Goal: Transaction & Acquisition: Obtain resource

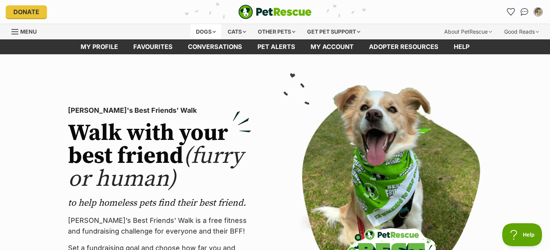
click at [213, 31] on div "Dogs" at bounding box center [206, 31] width 31 height 15
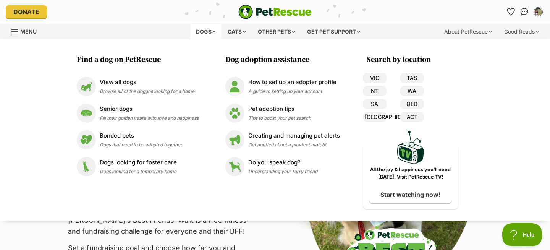
click at [111, 225] on p "PetRescue’s Best Friends' Walk is a free fitness and fundraising challenge for …" at bounding box center [159, 225] width 183 height 21
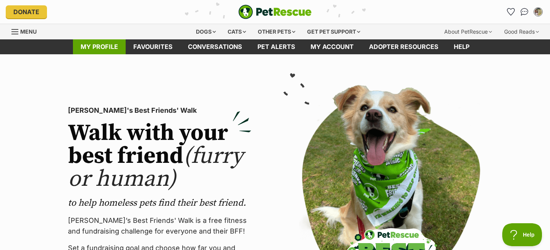
click at [109, 46] on link "My profile" at bounding box center [99, 46] width 53 height 15
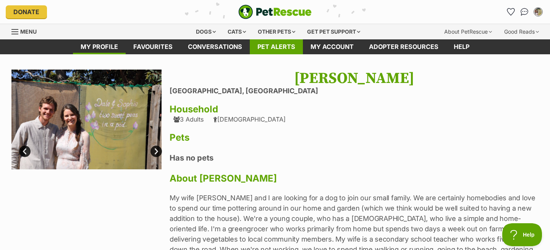
click at [274, 46] on link "Pet alerts" at bounding box center [276, 46] width 53 height 15
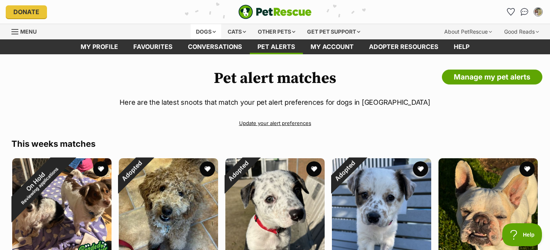
click at [210, 30] on div "Dogs" at bounding box center [206, 31] width 31 height 15
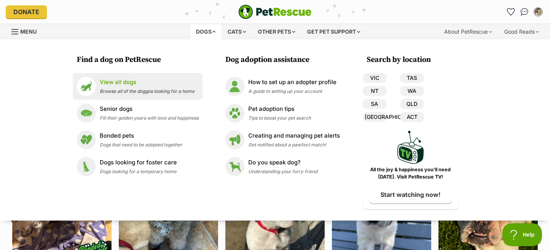
click at [117, 78] on p "View all dogs" at bounding box center [147, 82] width 95 height 9
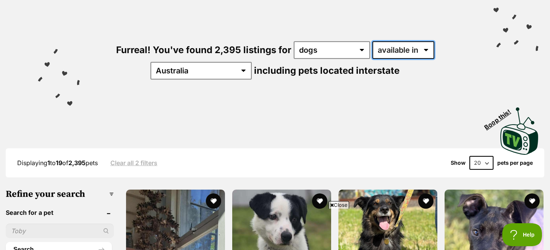
click at [388, 54] on select "available in located in" at bounding box center [403, 50] width 62 height 18
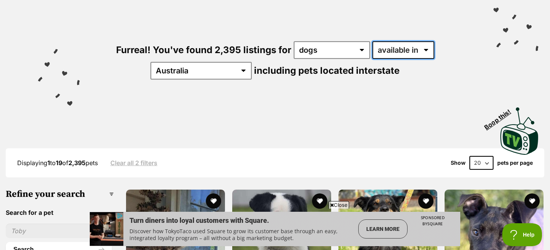
select select "disabled"
click at [372, 41] on select "available in located in" at bounding box center [403, 50] width 62 height 18
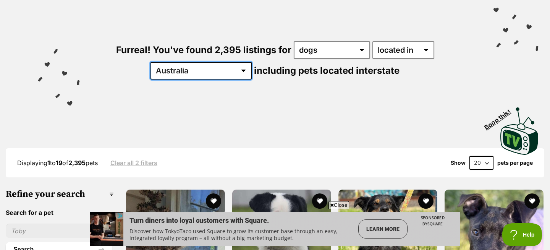
click at [252, 62] on select "Australia ACT NSW NT QLD SA TAS VIC WA" at bounding box center [200, 71] width 101 height 18
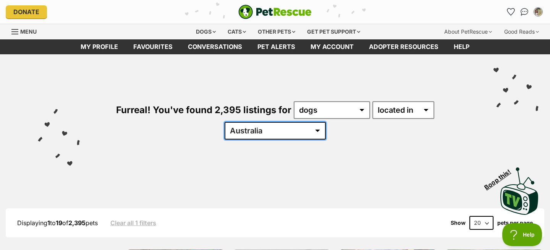
click at [326, 122] on select "[GEOGRAPHIC_DATA] [GEOGRAPHIC_DATA] [GEOGRAPHIC_DATA] [GEOGRAPHIC_DATA] [GEOGRA…" at bounding box center [275, 131] width 101 height 18
select select "VIC"
click at [326, 122] on select "[GEOGRAPHIC_DATA] [GEOGRAPHIC_DATA] [GEOGRAPHIC_DATA] [GEOGRAPHIC_DATA] [GEOGRA…" at bounding box center [275, 131] width 101 height 18
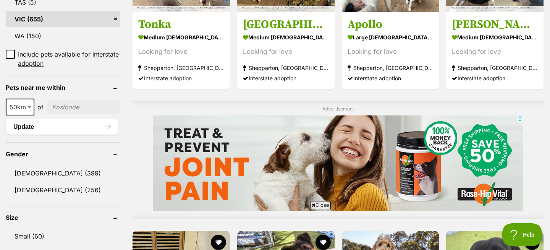
scroll to position [518, 0]
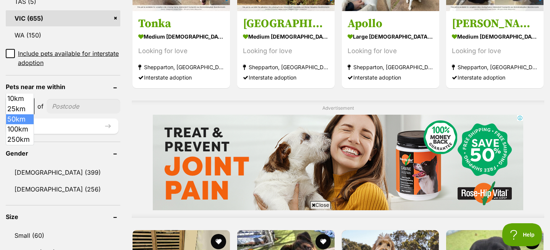
click at [24, 101] on span "50km" at bounding box center [19, 106] width 27 height 11
select select "25"
click at [72, 99] on input"] "postcode" at bounding box center [84, 106] width 74 height 15
type input"] "3199"
click at [81, 118] on button "Update" at bounding box center [62, 125] width 113 height 15
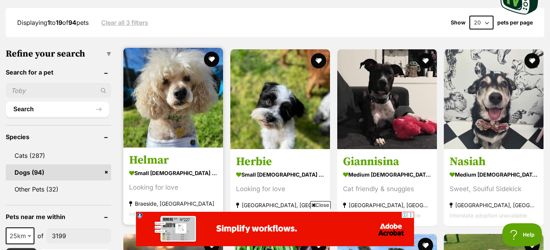
click at [173, 118] on img at bounding box center [173, 98] width 100 height 100
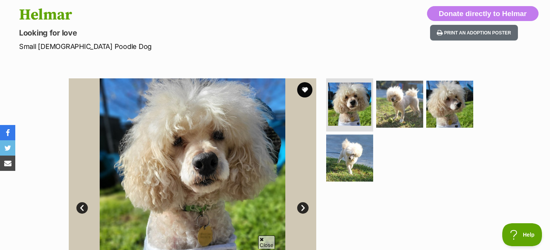
scroll to position [110, 0]
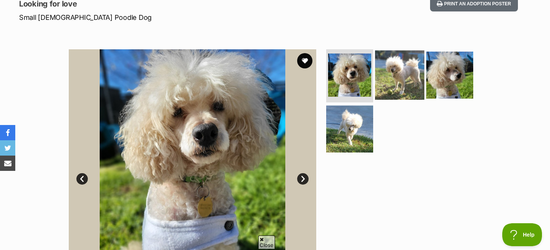
click at [405, 78] on img at bounding box center [399, 74] width 49 height 49
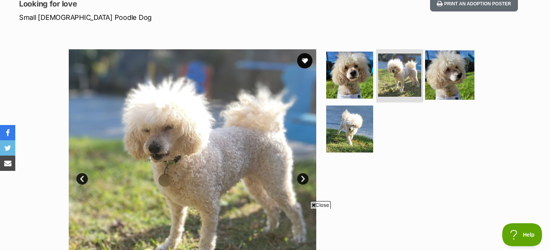
scroll to position [0, 0]
click at [466, 93] on img at bounding box center [449, 74] width 49 height 49
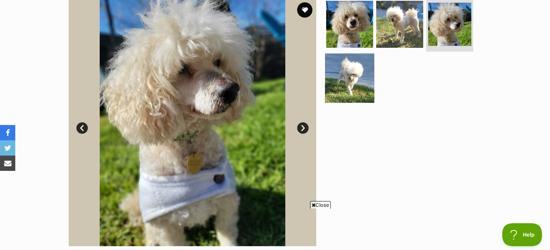
click at [355, 95] on img at bounding box center [349, 77] width 49 height 49
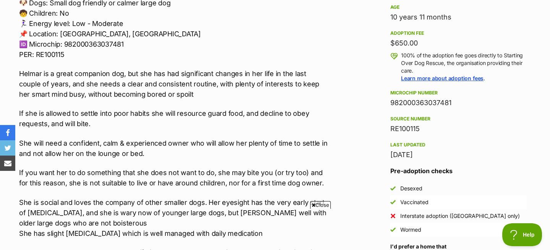
scroll to position [531, 0]
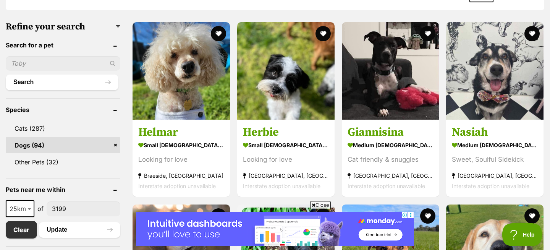
scroll to position [208, 0]
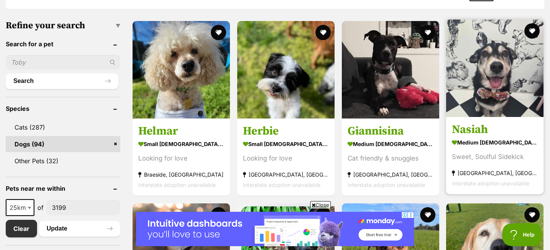
click at [499, 105] on img at bounding box center [494, 67] width 97 height 97
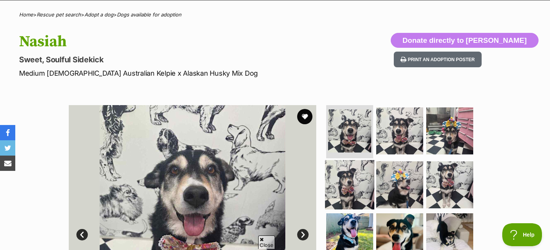
scroll to position [63, 0]
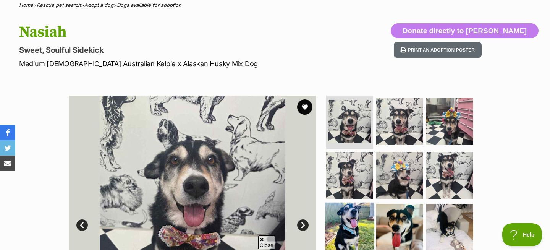
click at [358, 223] on img at bounding box center [349, 226] width 49 height 49
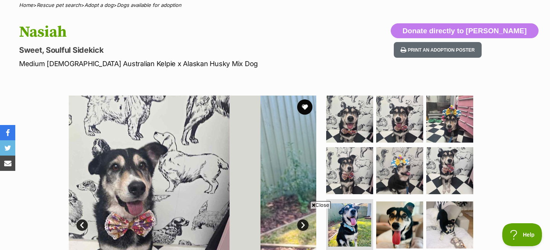
scroll to position [0, 0]
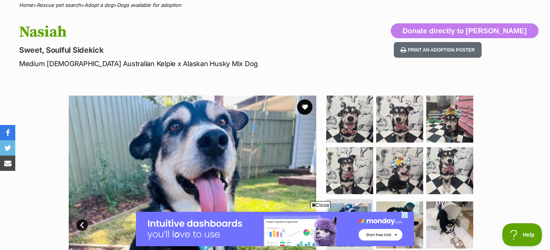
click at [405, 226] on img at bounding box center [275, 229] width 278 height 34
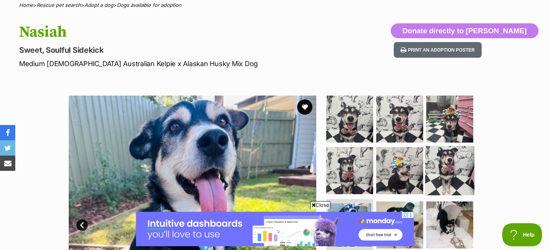
click at [448, 160] on img at bounding box center [449, 170] width 49 height 49
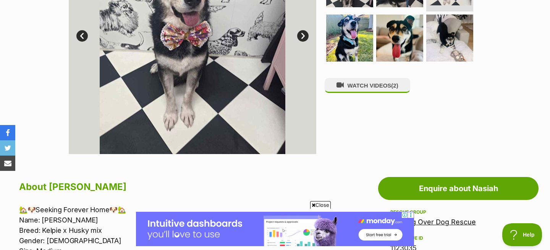
scroll to position [265, 0]
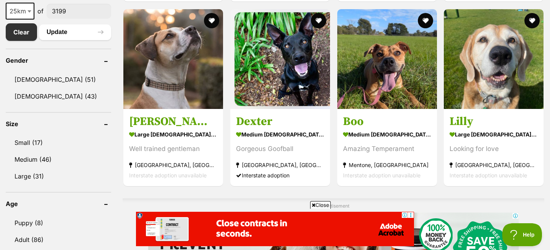
scroll to position [404, 0]
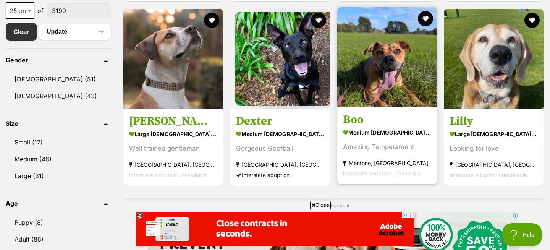
click at [378, 92] on img at bounding box center [387, 57] width 100 height 100
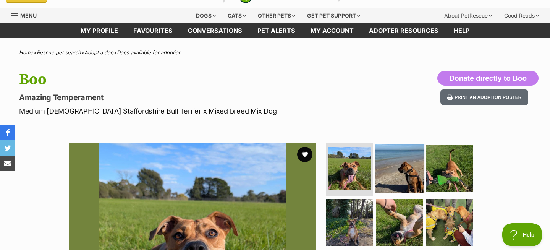
click at [407, 168] on img at bounding box center [399, 168] width 49 height 49
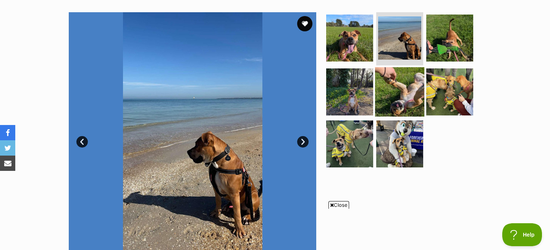
click at [406, 98] on img at bounding box center [399, 91] width 49 height 49
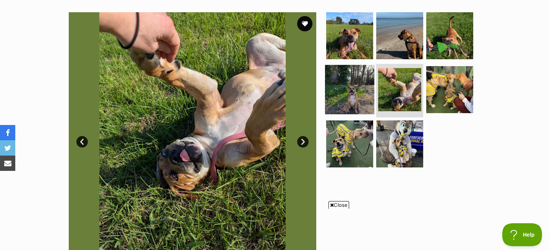
click at [347, 90] on img at bounding box center [349, 89] width 49 height 49
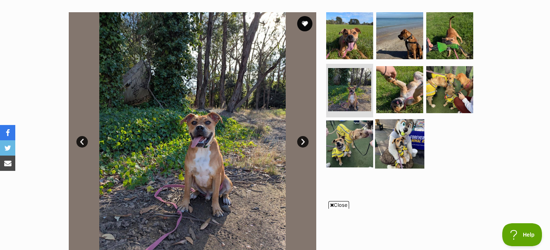
click at [400, 144] on img at bounding box center [399, 143] width 49 height 49
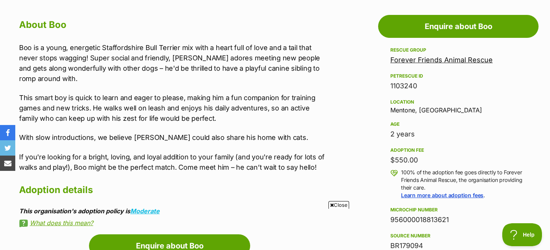
scroll to position [416, 0]
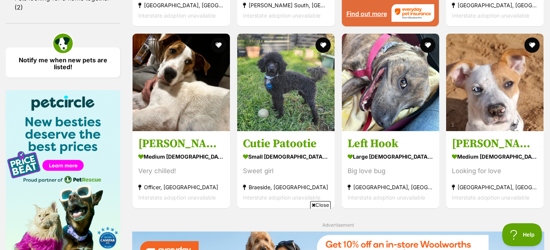
scroll to position [877, 0]
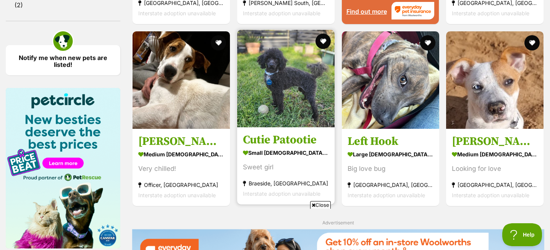
click at [291, 114] on img at bounding box center [285, 78] width 97 height 97
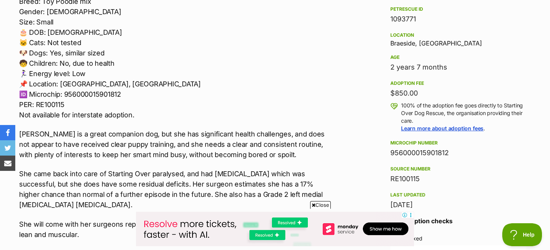
scroll to position [482, 0]
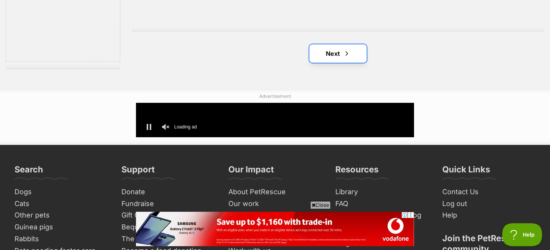
click at [336, 53] on link "Next" at bounding box center [337, 53] width 57 height 18
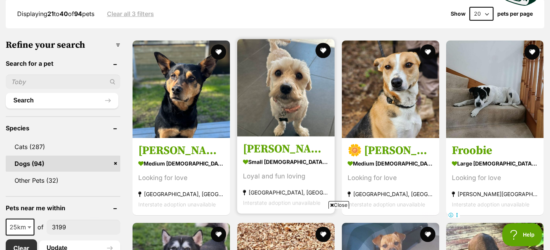
click at [291, 113] on img at bounding box center [285, 87] width 97 height 97
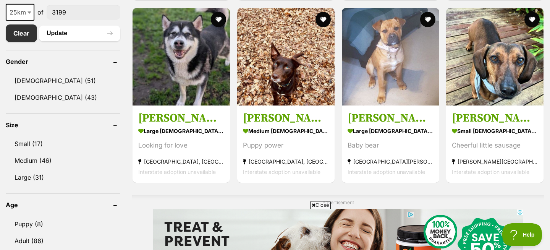
scroll to position [405, 0]
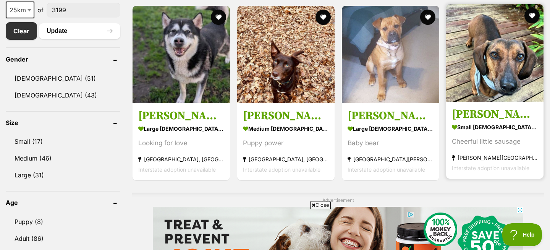
click at [517, 84] on img at bounding box center [494, 52] width 97 height 97
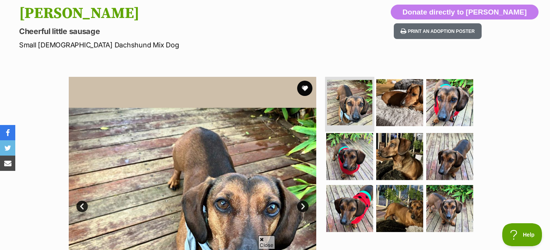
click at [347, 105] on img at bounding box center [349, 102] width 45 height 45
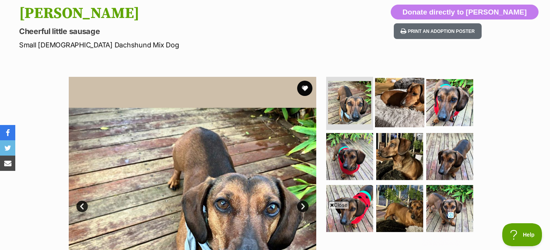
click at [394, 112] on img at bounding box center [399, 102] width 49 height 49
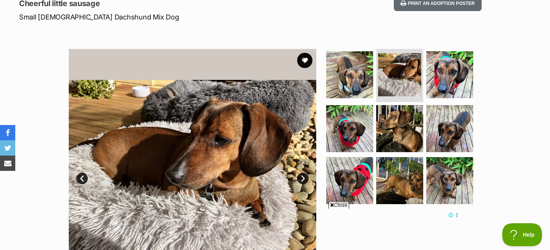
scroll to position [123, 0]
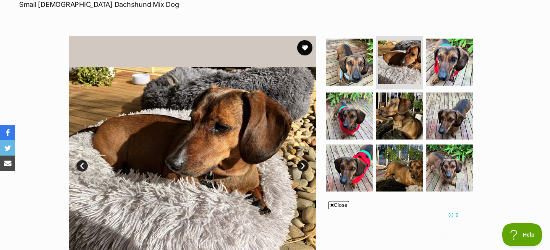
click at [305, 165] on link "Next" at bounding box center [302, 165] width 11 height 11
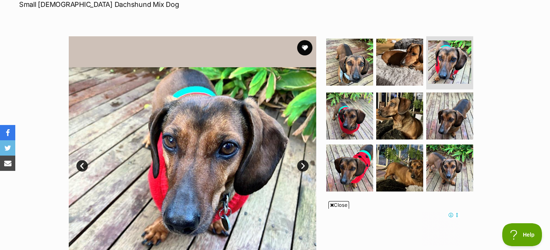
click at [305, 165] on link "Next" at bounding box center [302, 165] width 11 height 11
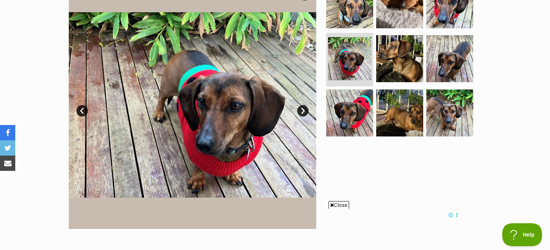
scroll to position [197, 0]
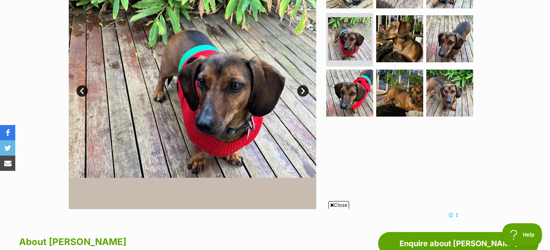
click at [302, 89] on link "Next" at bounding box center [302, 90] width 11 height 11
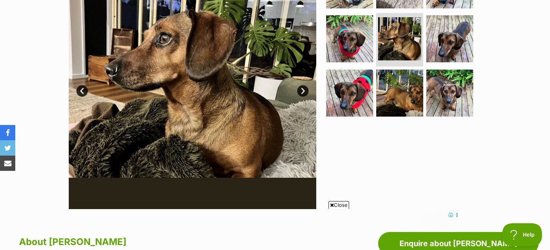
click at [302, 90] on link "Next" at bounding box center [302, 90] width 11 height 11
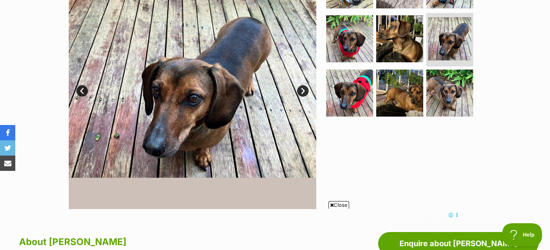
click at [303, 91] on link "Next" at bounding box center [302, 90] width 11 height 11
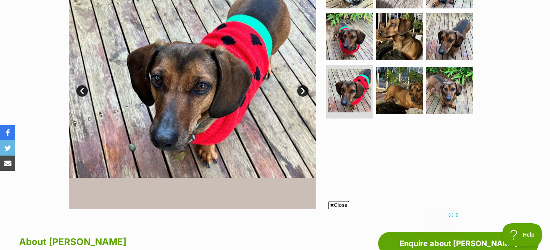
click at [303, 91] on link "Next" at bounding box center [302, 90] width 11 height 11
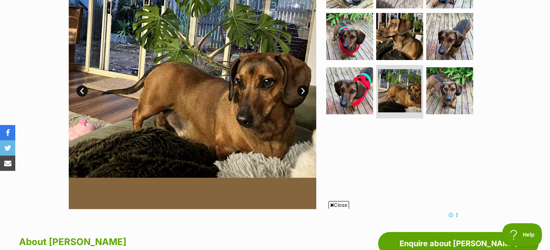
click at [303, 90] on link "Next" at bounding box center [302, 90] width 11 height 11
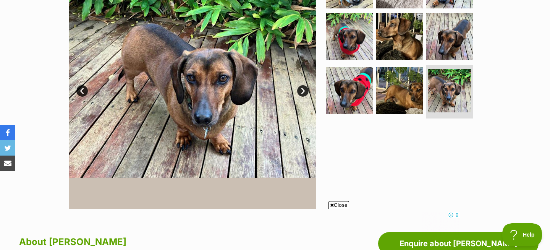
click at [303, 90] on link "Next" at bounding box center [302, 90] width 11 height 11
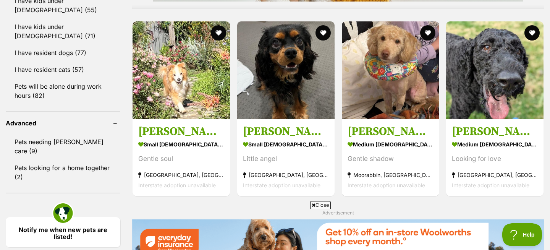
scroll to position [707, 0]
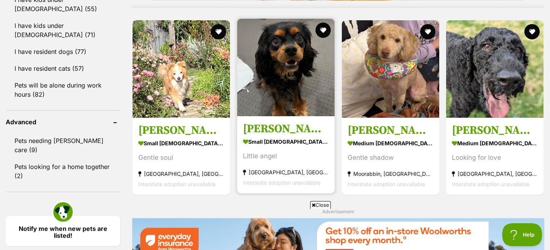
click at [268, 102] on img at bounding box center [285, 67] width 97 height 97
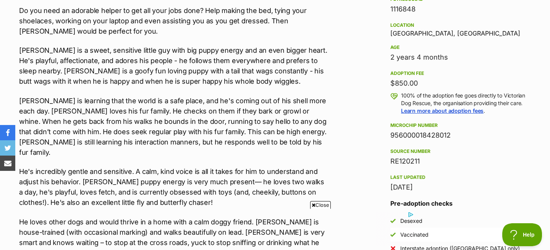
scroll to position [492, 0]
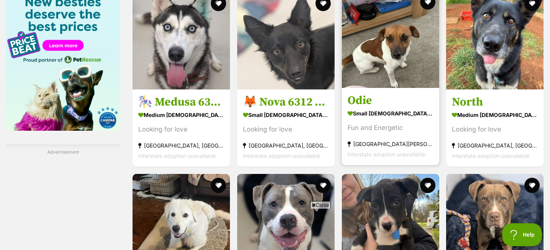
click at [363, 102] on h3 "Odie" at bounding box center [390, 100] width 86 height 15
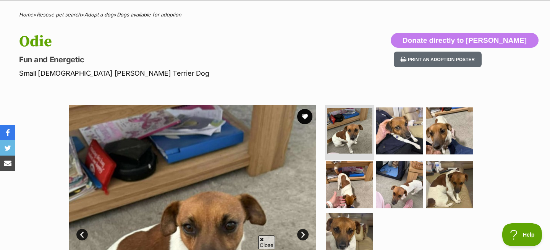
click at [353, 129] on img at bounding box center [349, 130] width 45 height 45
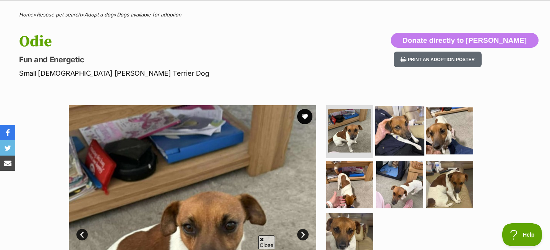
click at [394, 130] on img at bounding box center [399, 130] width 49 height 49
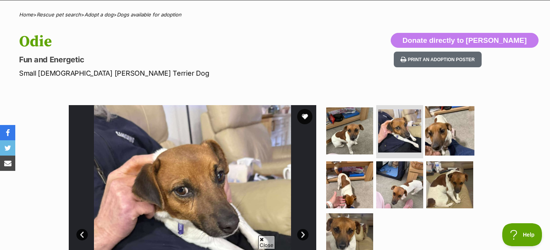
click at [449, 132] on img at bounding box center [449, 130] width 49 height 49
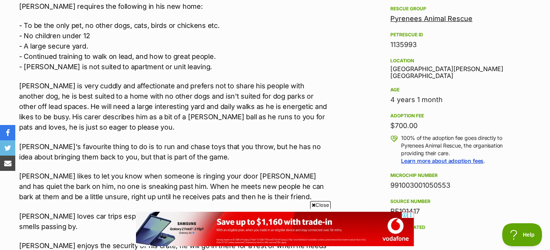
scroll to position [454, 0]
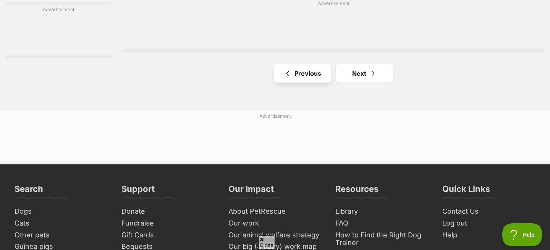
scroll to position [1303, 0]
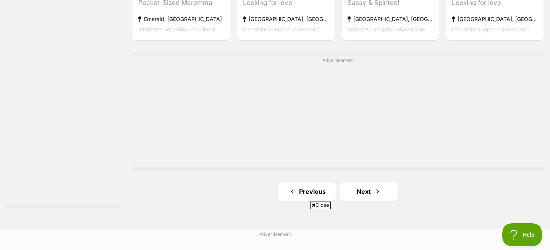
scroll to position [0, 0]
click at [360, 190] on link "Next" at bounding box center [368, 191] width 57 height 18
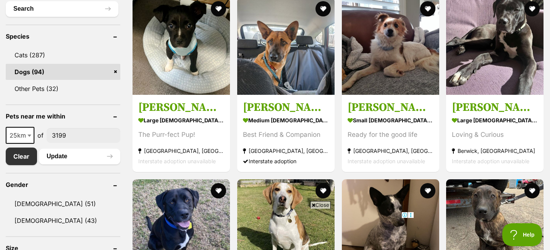
scroll to position [282, 0]
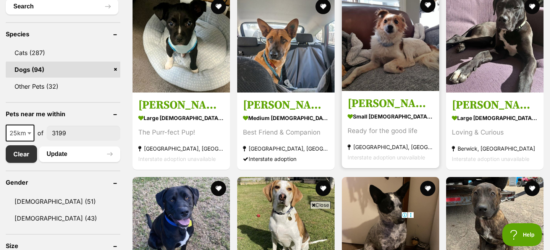
click at [379, 73] on img at bounding box center [390, 42] width 97 height 97
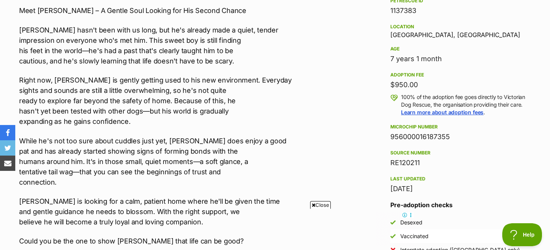
scroll to position [497, 0]
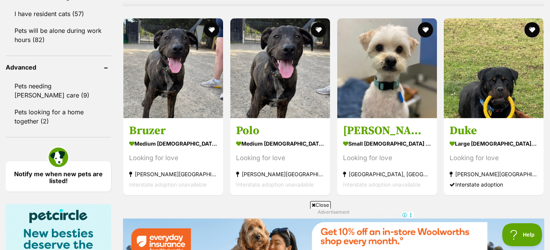
scroll to position [754, 0]
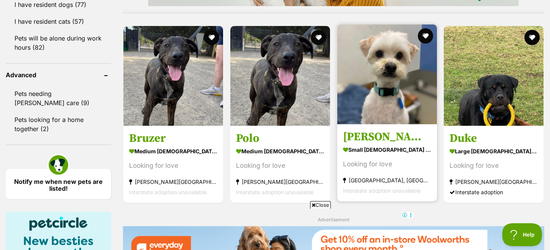
click at [372, 107] on img at bounding box center [387, 74] width 100 height 100
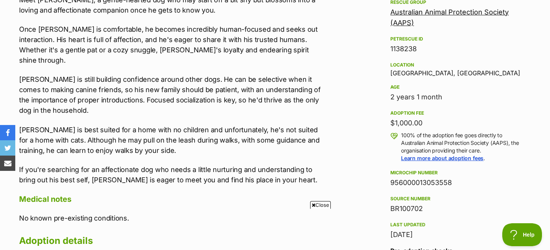
scroll to position [463, 0]
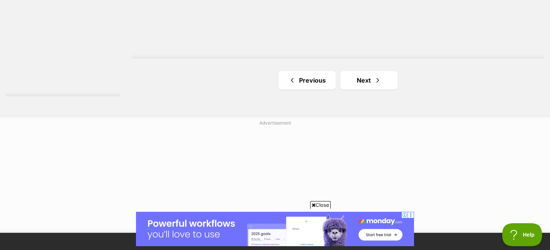
scroll to position [1465, 0]
